Goal: Task Accomplishment & Management: Manage account settings

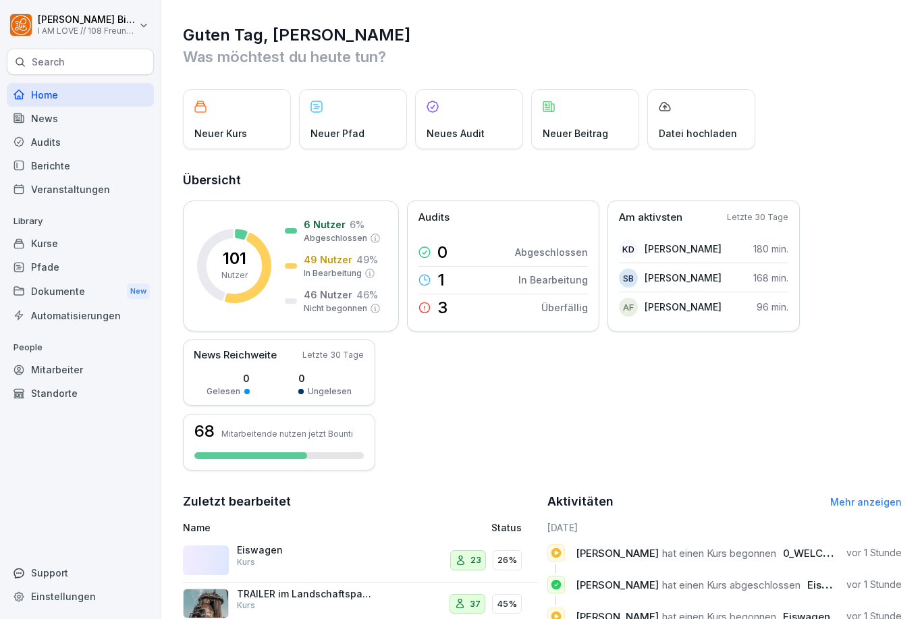
click at [57, 250] on div "Kurse" at bounding box center [80, 244] width 147 height 24
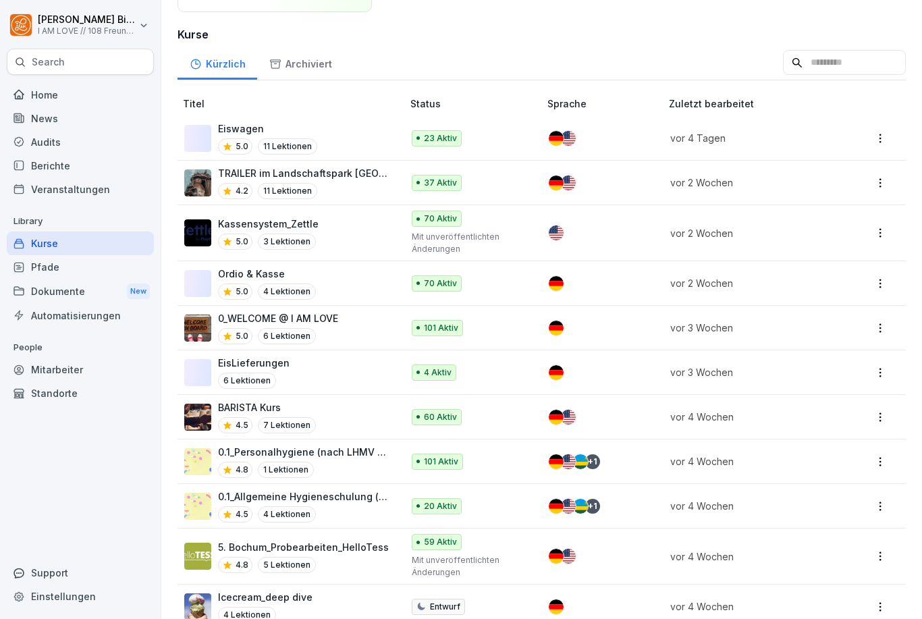
scroll to position [157, 0]
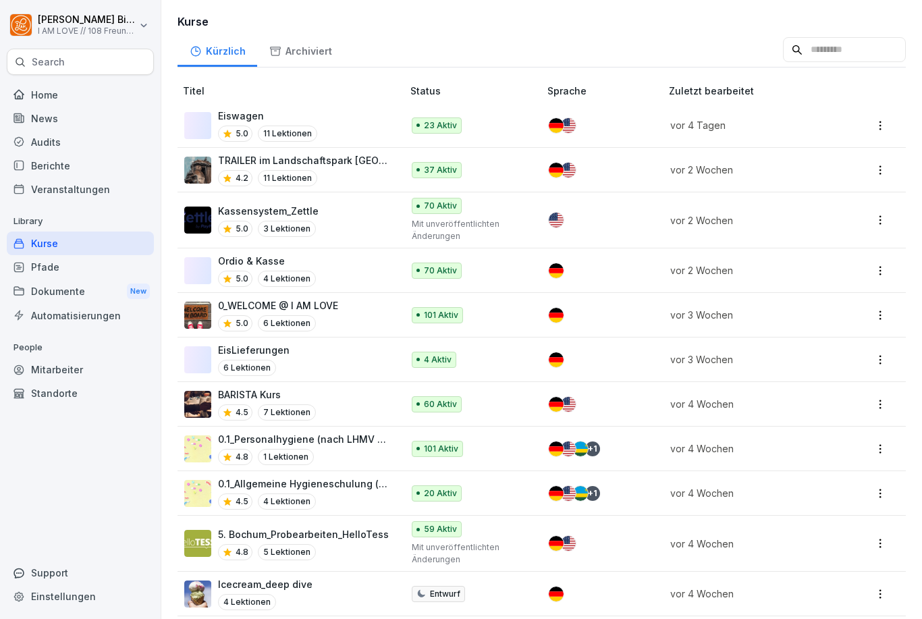
click at [883, 397] on html "[PERSON_NAME] I AM LOVE // 108 Freunde GmbH Search Home News Audits Berichte Ve…" at bounding box center [461, 309] width 922 height 619
click at [676, 38] on html "[PERSON_NAME] I AM LOVE // 108 Freunde GmbH Search Home News Audits Berichte Ve…" at bounding box center [461, 309] width 922 height 619
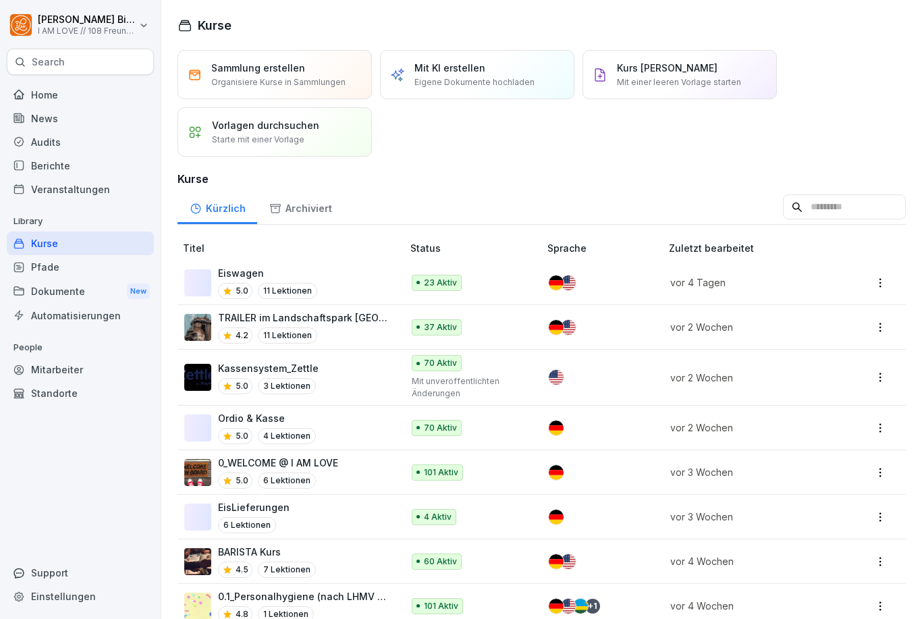
scroll to position [0, 0]
click at [81, 240] on div "Kurse" at bounding box center [80, 244] width 147 height 24
click at [634, 281] on div at bounding box center [598, 282] width 99 height 15
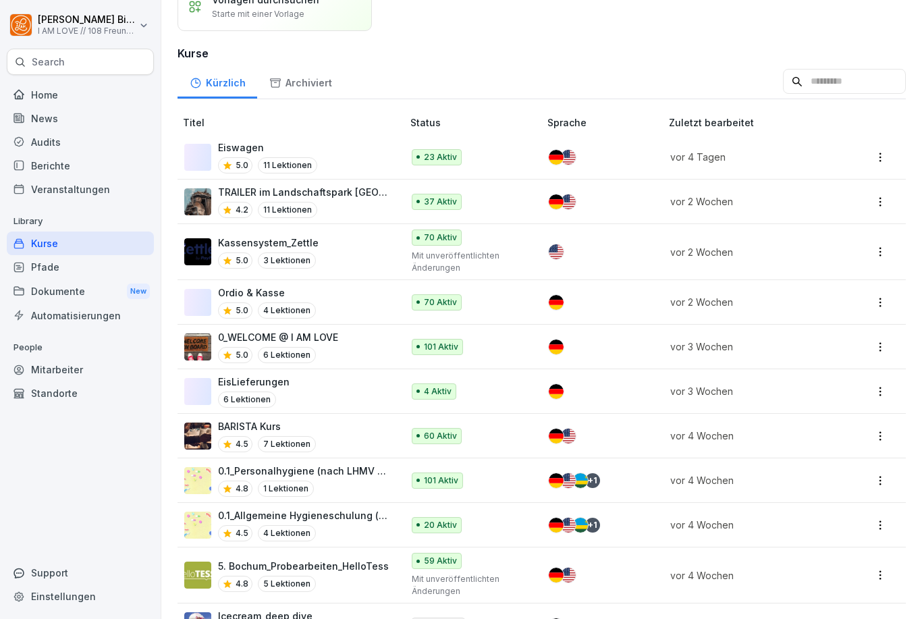
scroll to position [136, 0]
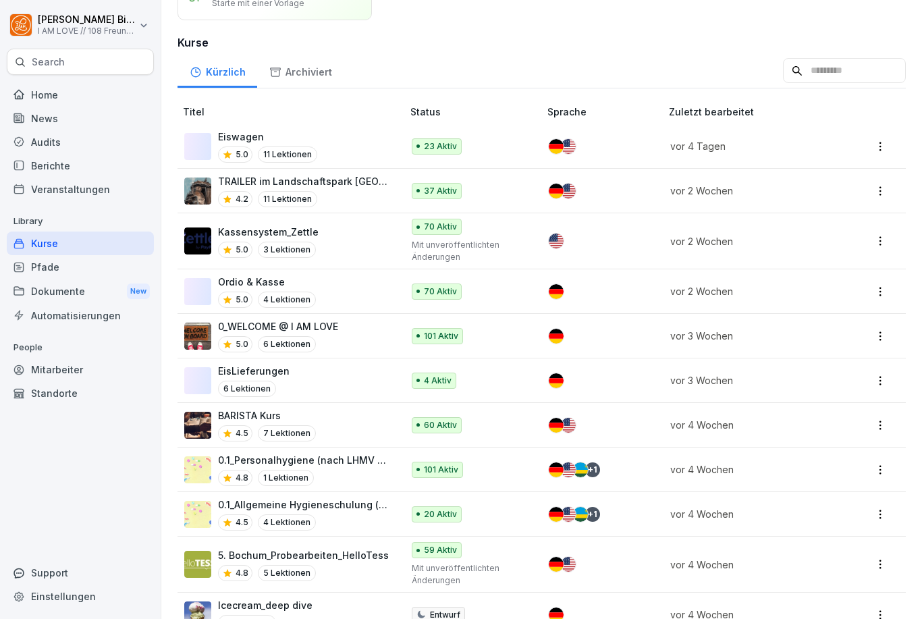
click at [625, 418] on div at bounding box center [598, 425] width 99 height 15
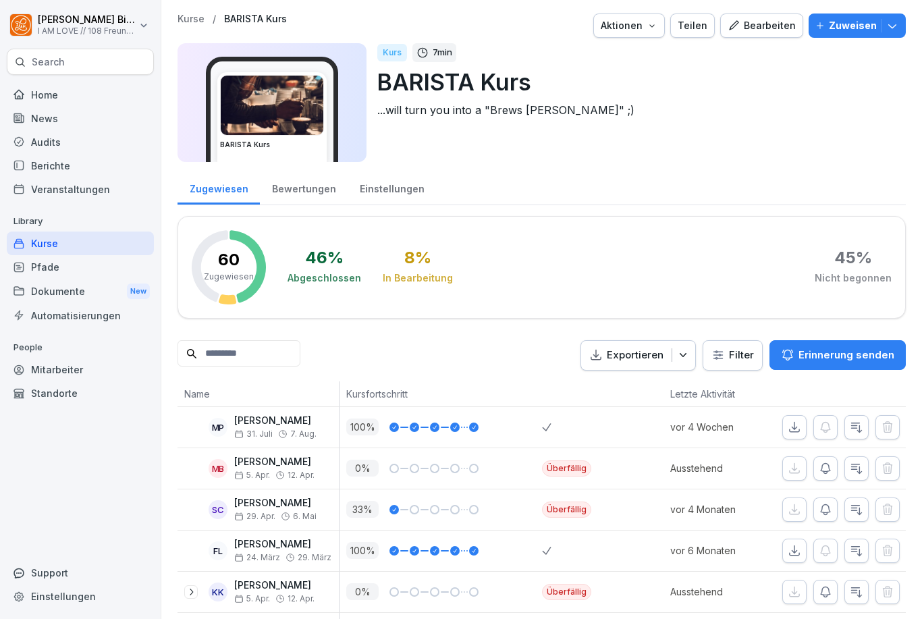
click at [856, 30] on p "Zuweisen" at bounding box center [853, 25] width 48 height 15
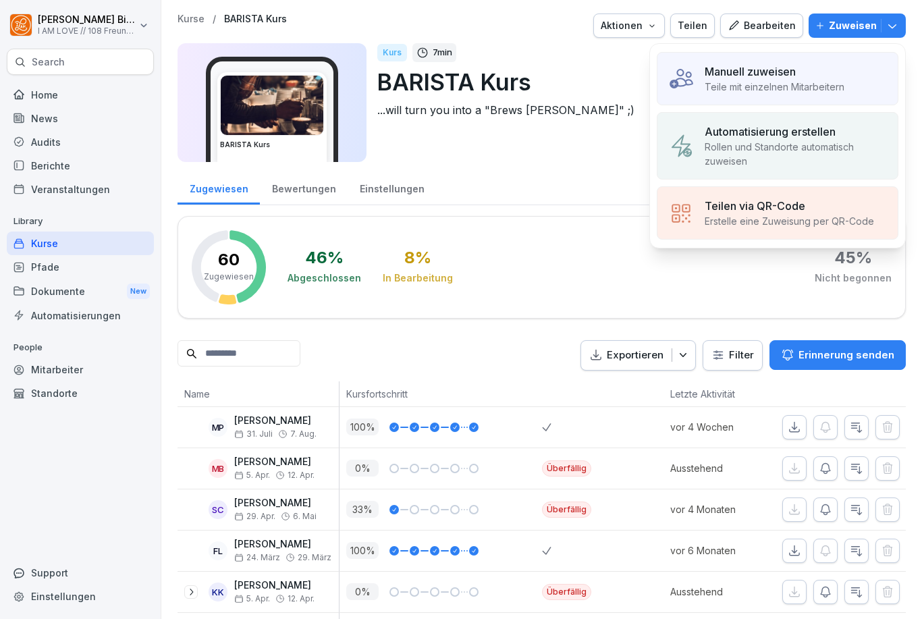
click at [804, 74] on div "Manuell zuweisen" at bounding box center [775, 71] width 140 height 16
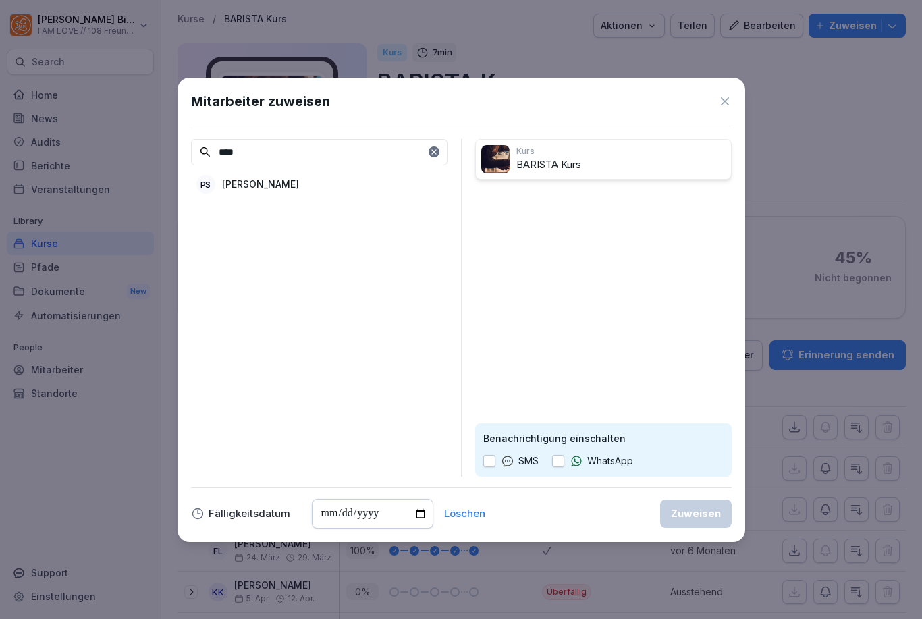
type input "****"
click at [251, 194] on div "PS Paul Sobbe" at bounding box center [319, 184] width 256 height 24
click at [489, 461] on button "button" at bounding box center [489, 461] width 12 height 12
click at [559, 460] on button "button" at bounding box center [558, 461] width 12 height 12
click at [535, 198] on p "Paul Sobbe" at bounding box center [544, 198] width 77 height 14
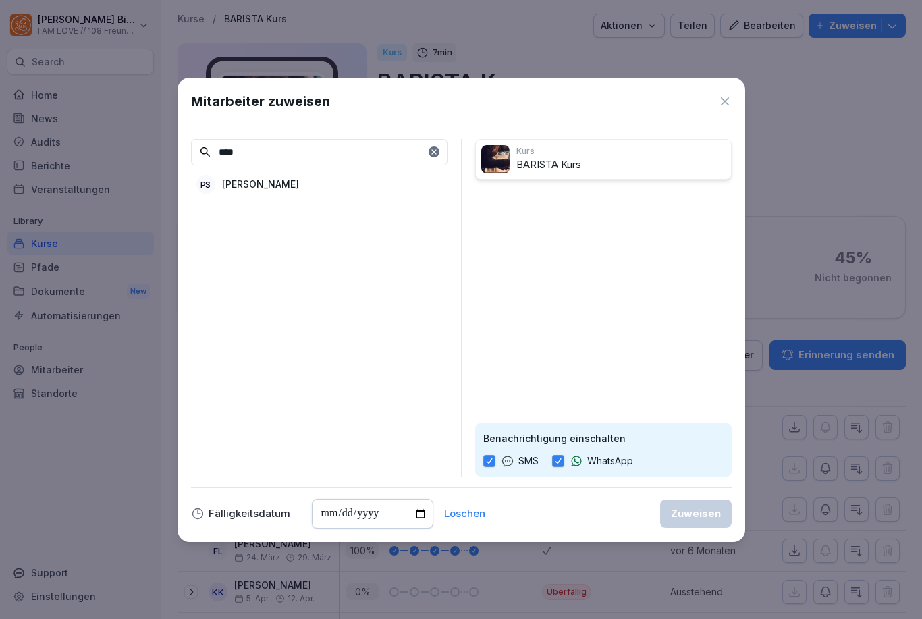
click at [248, 184] on p "Paul Sobbe" at bounding box center [260, 184] width 77 height 14
click at [704, 518] on div "Zuweisen" at bounding box center [696, 513] width 50 height 15
